Goal: Task Accomplishment & Management: Manage account settings

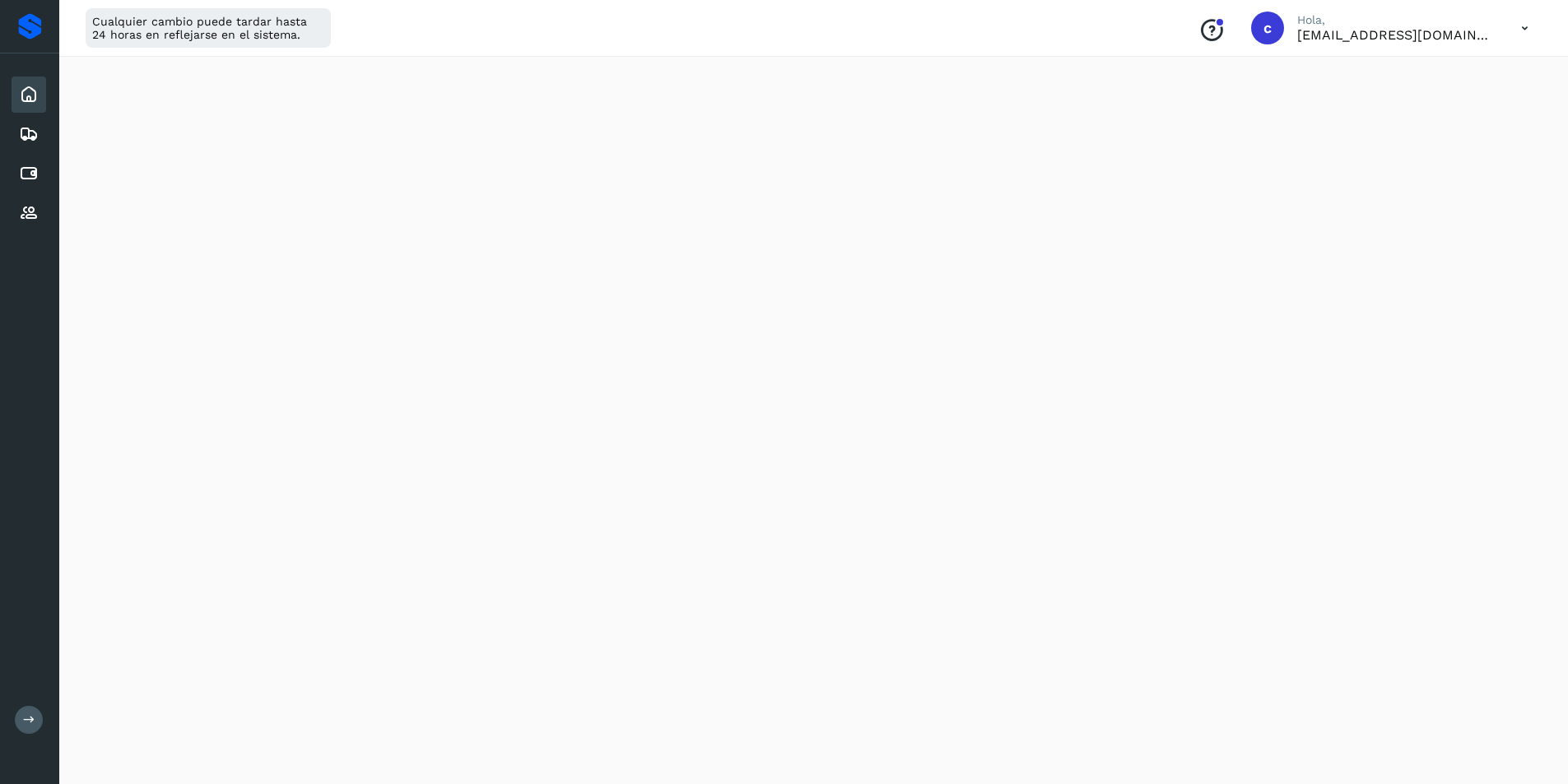
scroll to position [109, 0]
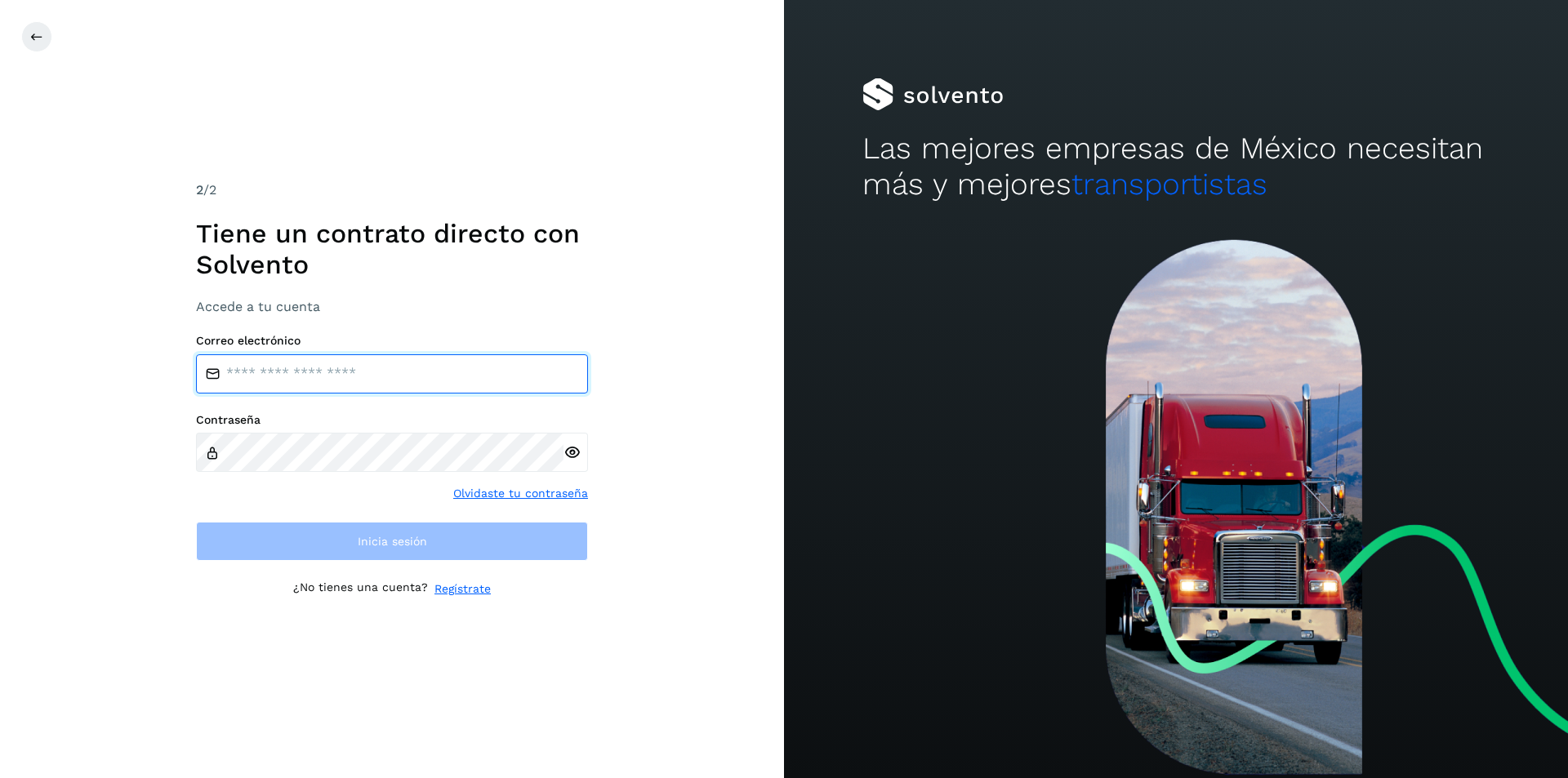
click at [450, 368] on input "email" at bounding box center [392, 374] width 392 height 39
type input "**********"
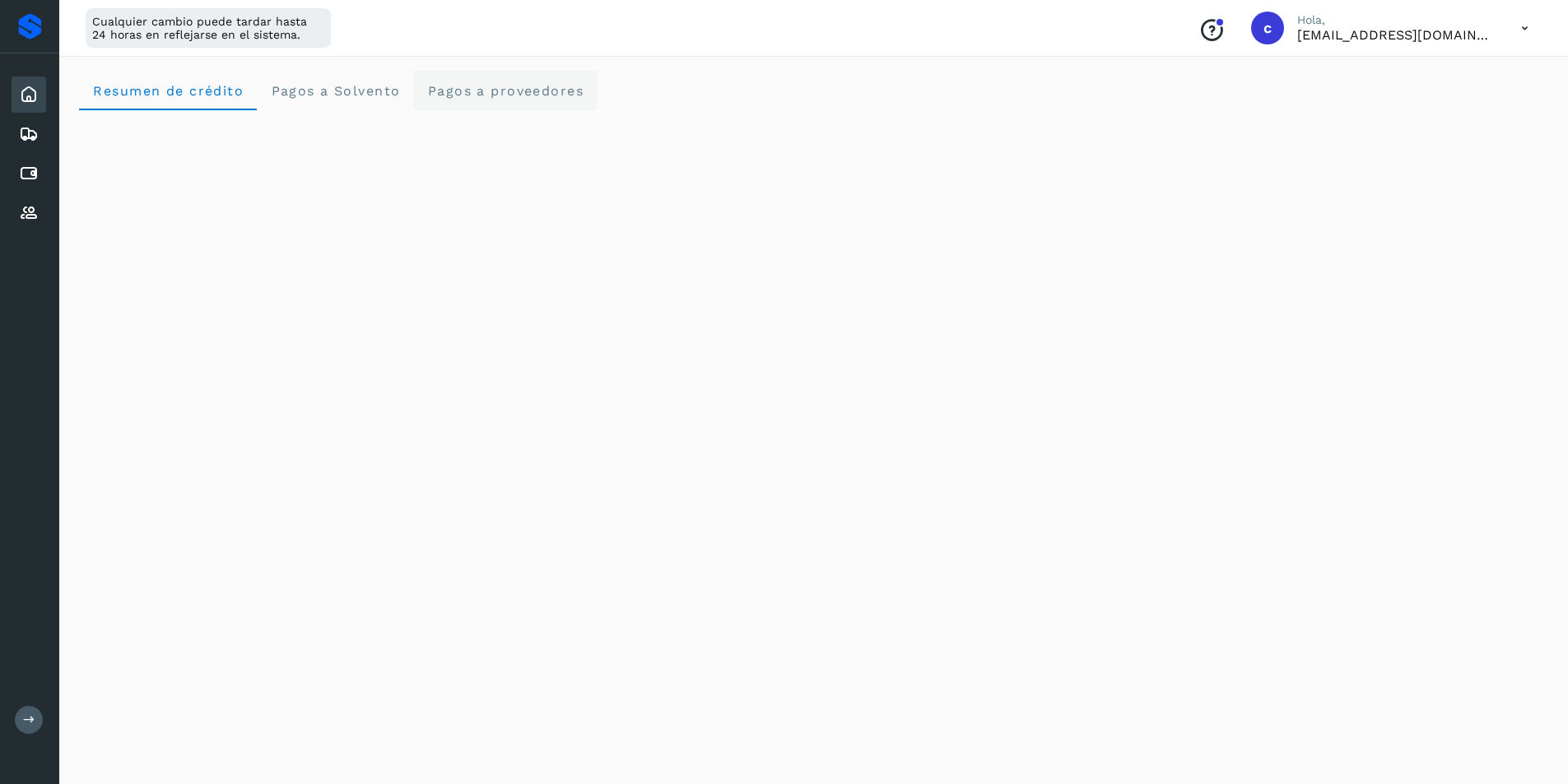
click at [491, 100] on proveedores "Pagos a proveedores" at bounding box center [506, 91] width 184 height 40
